Goal: Check status

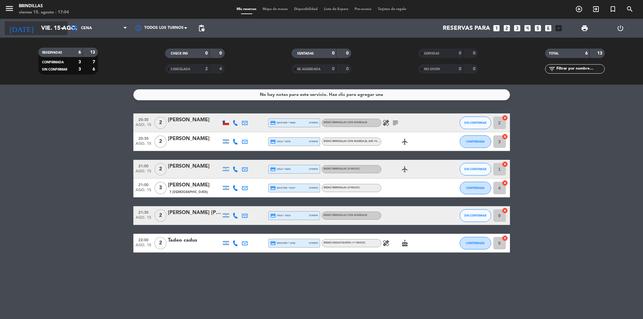
click at [61, 29] on icon "arrow_drop_down" at bounding box center [62, 28] width 8 height 8
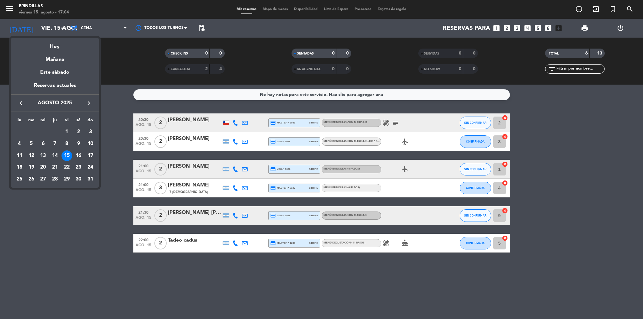
click at [120, 101] on div at bounding box center [321, 159] width 643 height 319
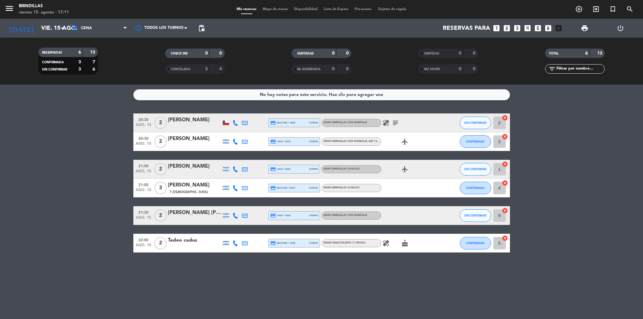
click at [235, 121] on icon at bounding box center [235, 123] width 6 height 6
click at [234, 169] on icon at bounding box center [235, 170] width 6 height 6
click at [234, 215] on icon at bounding box center [235, 216] width 6 height 6
click at [182, 69] on span "CANCELADA" at bounding box center [180, 69] width 19 height 3
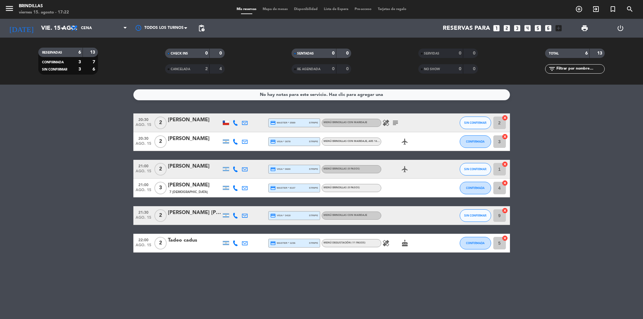
click at [182, 69] on span "CANCELADA" at bounding box center [180, 69] width 19 height 3
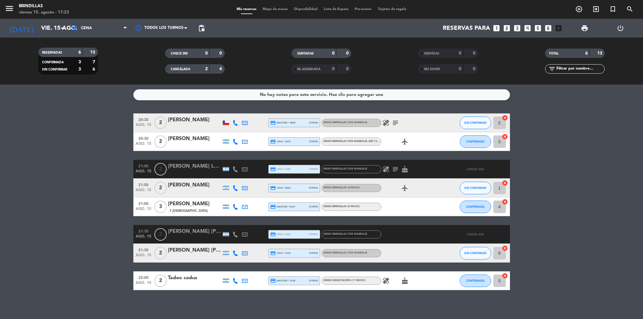
click at [174, 231] on div "[PERSON_NAME] [PERSON_NAME]" at bounding box center [194, 232] width 53 height 8
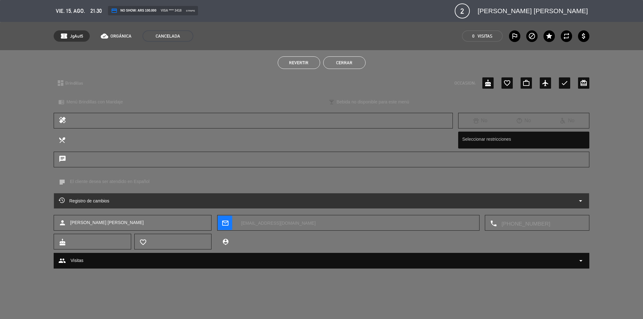
click at [236, 204] on div "Registro de cambios arrow_drop_down" at bounding box center [322, 201] width 526 height 8
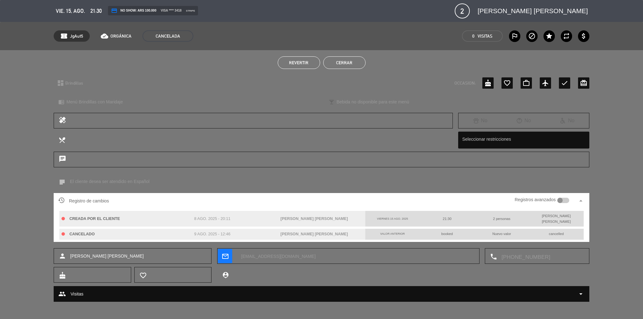
click at [342, 60] on button "Cerrar" at bounding box center [344, 62] width 42 height 13
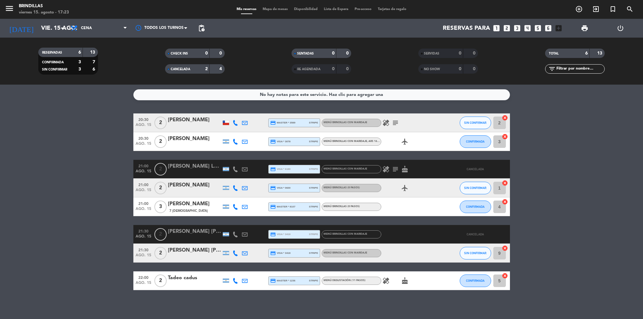
click at [193, 252] on div "[PERSON_NAME] [PERSON_NAME]" at bounding box center [194, 250] width 53 height 8
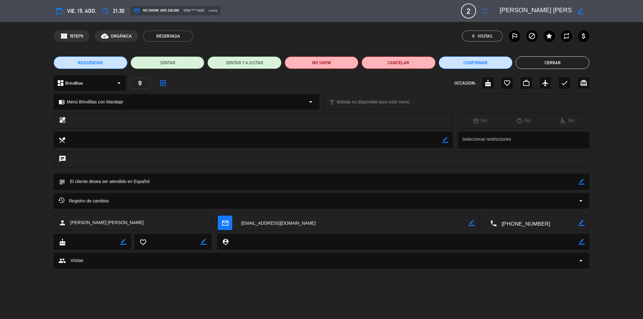
click at [226, 202] on div "Registro de cambios arrow_drop_down" at bounding box center [321, 201] width 526 height 8
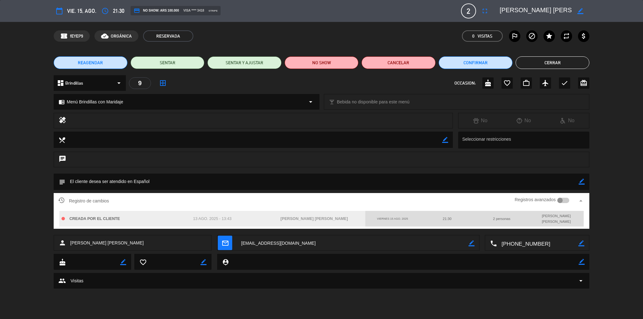
click at [560, 68] on button "Cerrar" at bounding box center [552, 62] width 74 height 13
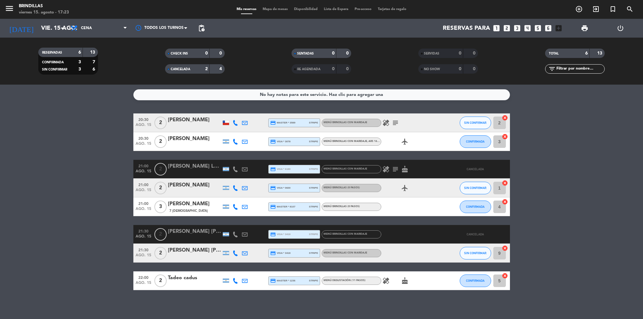
click at [211, 73] on div "CANCELADA 2 4" at bounding box center [195, 68] width 60 height 9
